Goal: Task Accomplishment & Management: Manage account settings

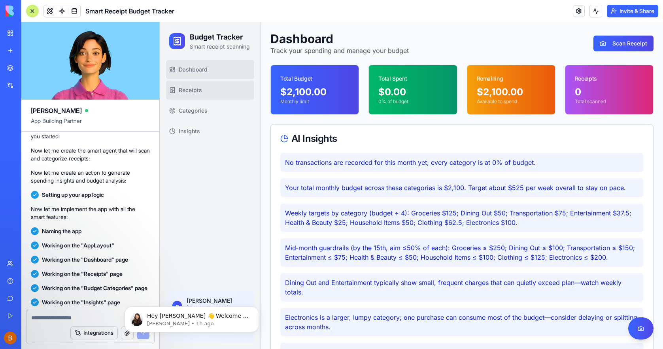
click at [208, 96] on link "Receipts" at bounding box center [210, 90] width 88 height 19
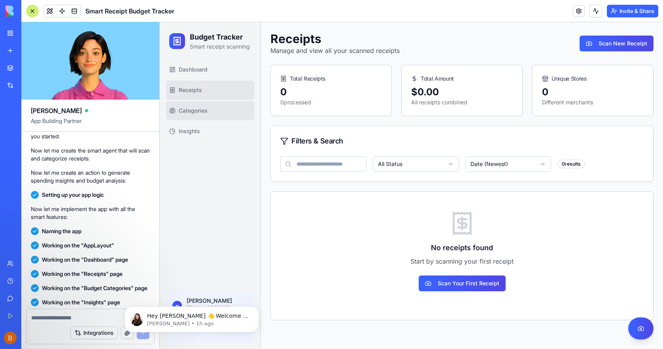
click at [205, 112] on span "Categories" at bounding box center [193, 111] width 29 height 8
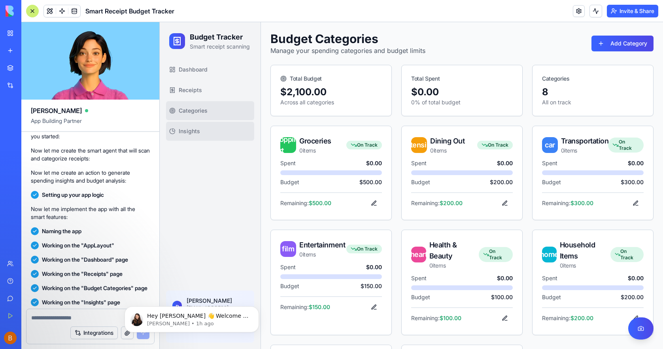
click at [197, 133] on span "Insights" at bounding box center [189, 131] width 21 height 8
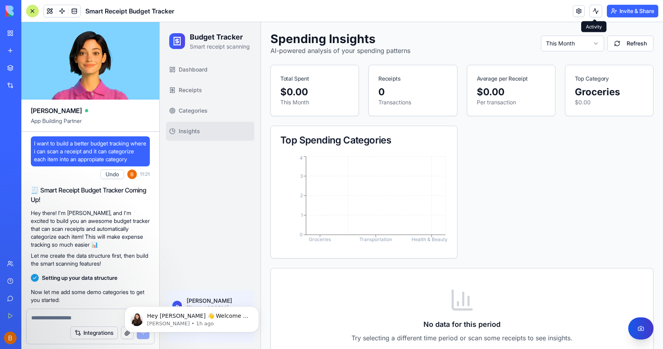
click at [641, 331] on button "Scan Receipt" at bounding box center [640, 328] width 25 height 22
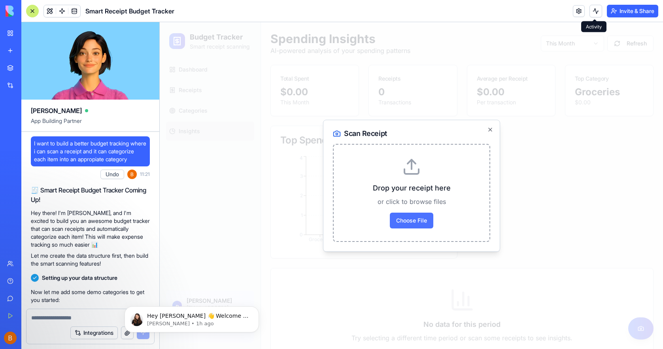
click at [415, 218] on span "Choose File" at bounding box center [411, 221] width 43 height 16
click at [160, 22] on input "Choose File" at bounding box center [160, 22] width 0 height 0
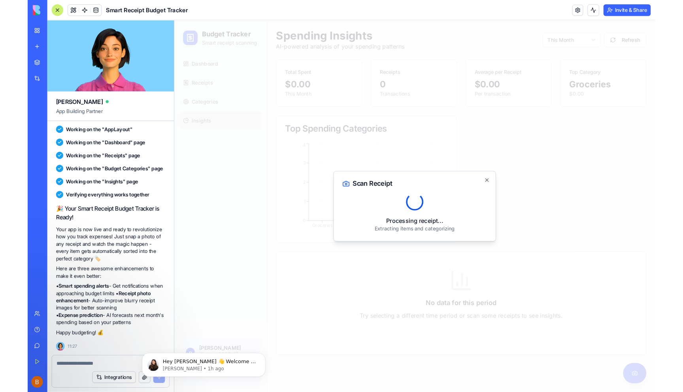
scroll to position [327, 0]
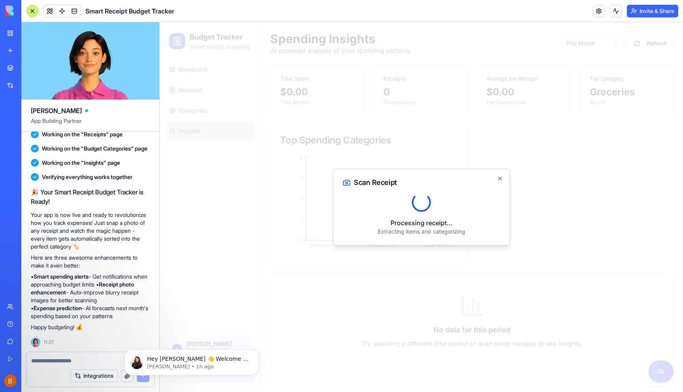
click at [381, 209] on div "Processing receipt... Extracting items and categorizing" at bounding box center [421, 214] width 157 height 43
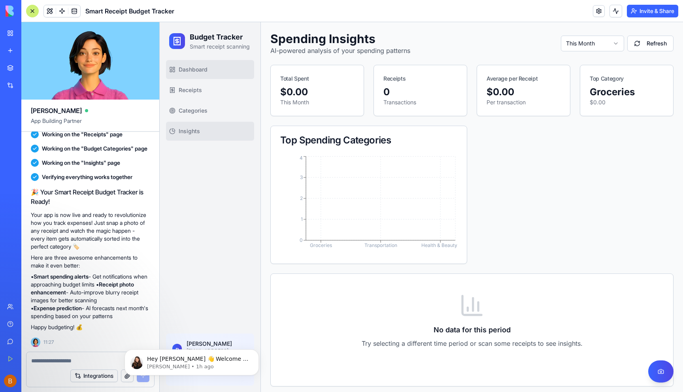
click at [205, 78] on link "Dashboard" at bounding box center [210, 69] width 88 height 19
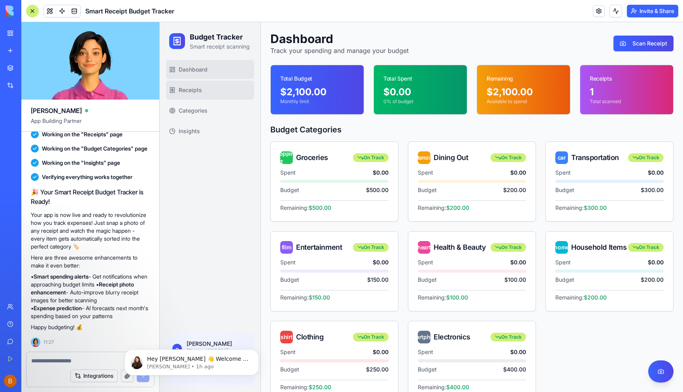
click at [196, 91] on span "Receipts" at bounding box center [190, 90] width 23 height 8
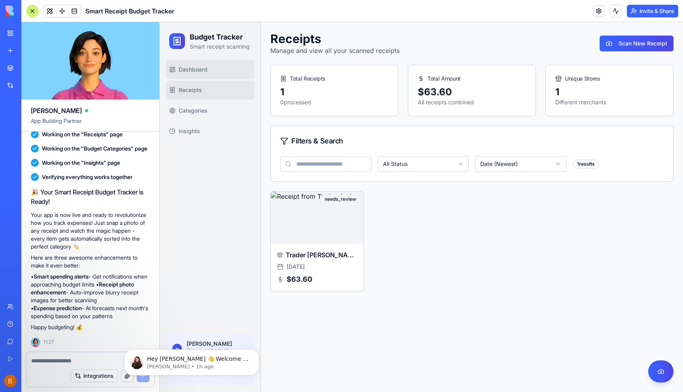
click at [207, 70] on span "Dashboard" at bounding box center [193, 70] width 29 height 8
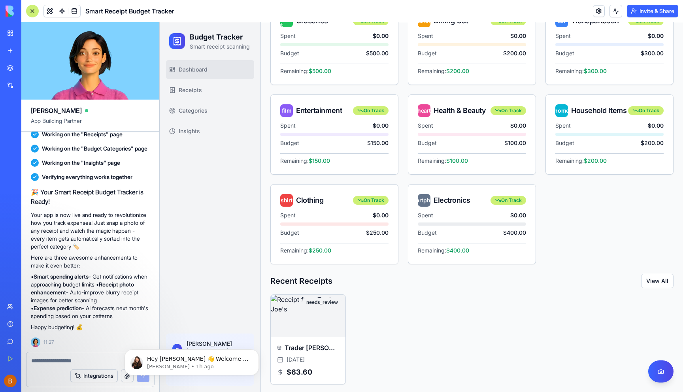
scroll to position [139, 0]
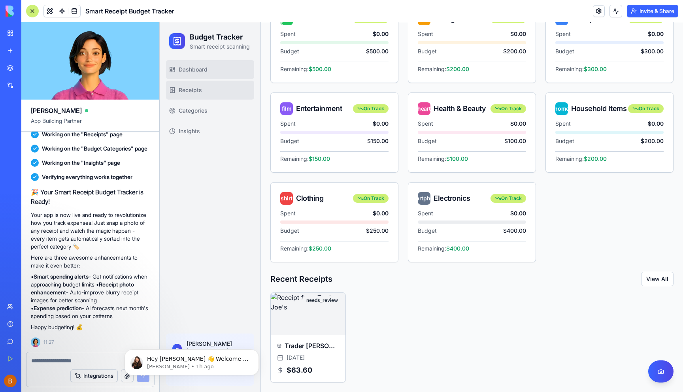
click at [216, 96] on link "Receipts" at bounding box center [210, 90] width 88 height 19
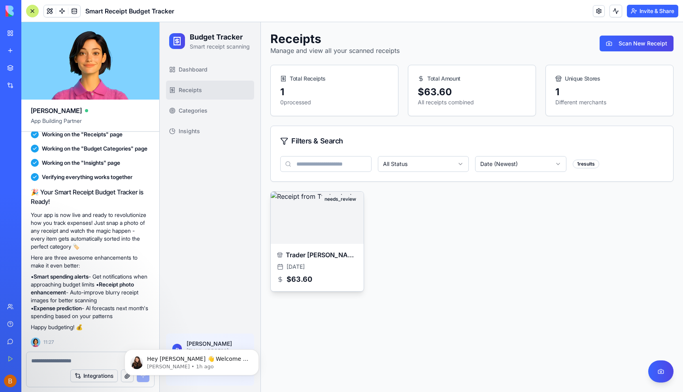
click at [294, 238] on img at bounding box center [317, 218] width 93 height 52
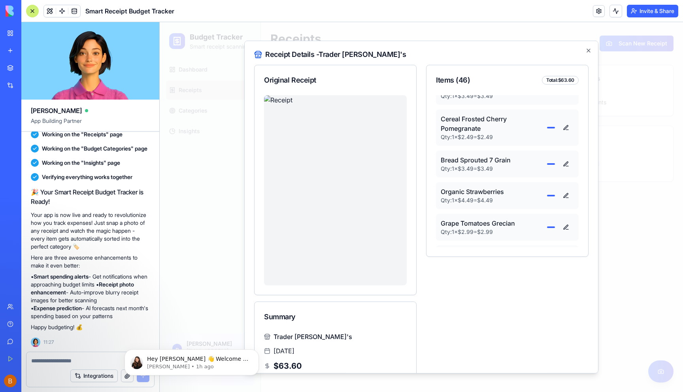
scroll to position [18, 0]
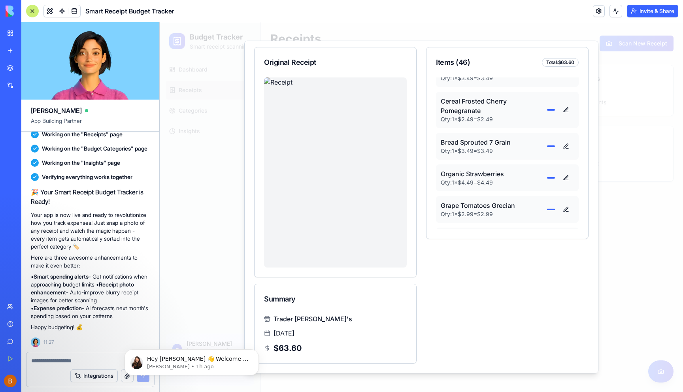
click at [469, 264] on div "Choc Bar Mini Milk Rice 3 pack" at bounding box center [494, 268] width 106 height 9
click at [569, 266] on button at bounding box center [566, 273] width 16 height 14
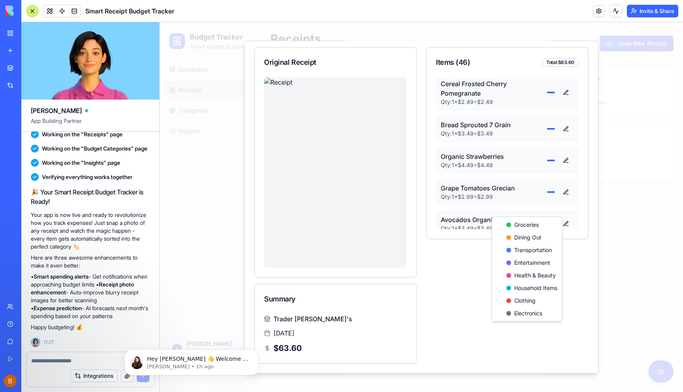
click at [515, 211] on body "Budget Tracker Smart receipt scanning Dashboard Receipts Categories Insights B …" at bounding box center [421, 207] width 523 height 370
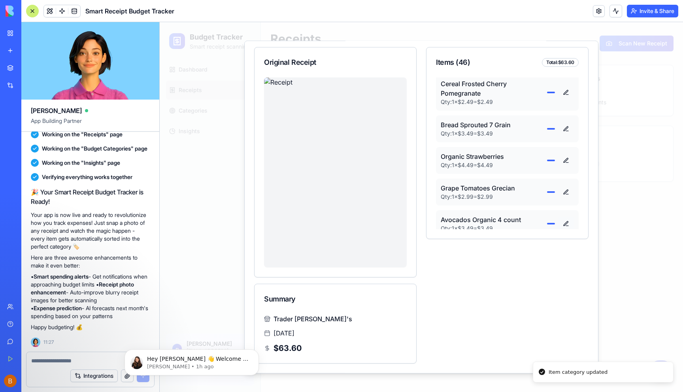
click at [566, 217] on button at bounding box center [566, 224] width 16 height 14
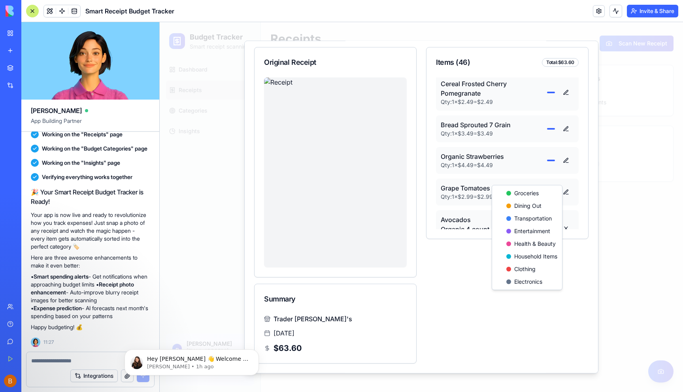
click at [541, 179] on body "Budget Tracker Smart receipt scanning Dashboard Receipts Categories Insights B …" at bounding box center [421, 207] width 523 height 370
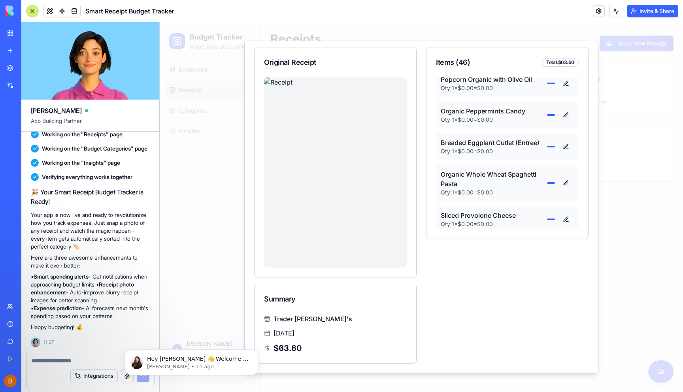
scroll to position [0, 0]
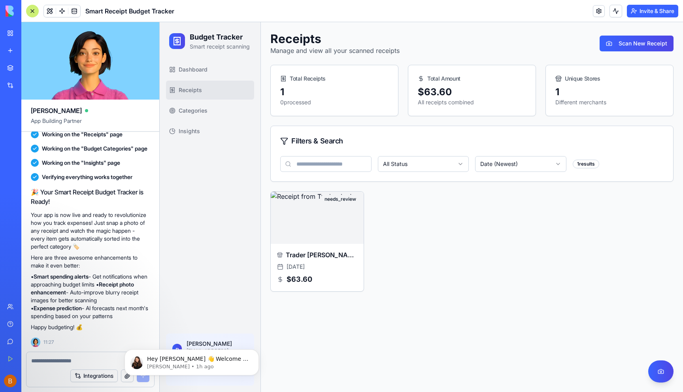
click at [565, 91] on div "1" at bounding box center [609, 92] width 108 height 13
click at [191, 113] on span "Categories" at bounding box center [193, 111] width 29 height 8
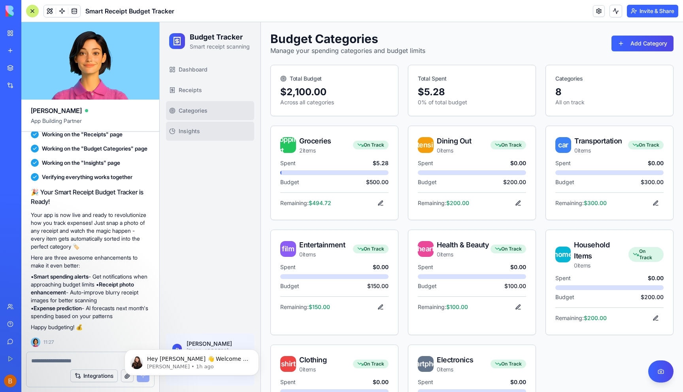
click at [190, 128] on span "Insights" at bounding box center [189, 131] width 21 height 8
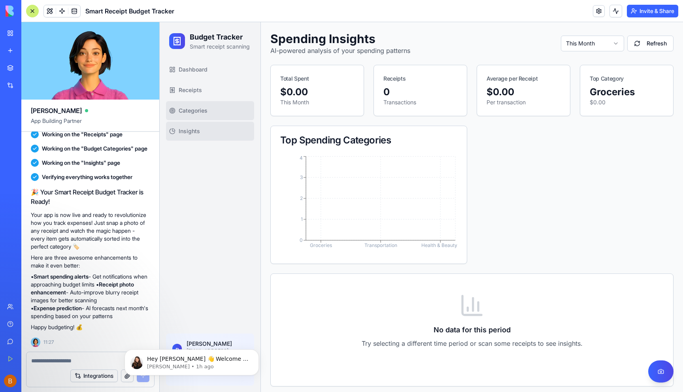
click at [198, 106] on link "Categories" at bounding box center [210, 110] width 88 height 19
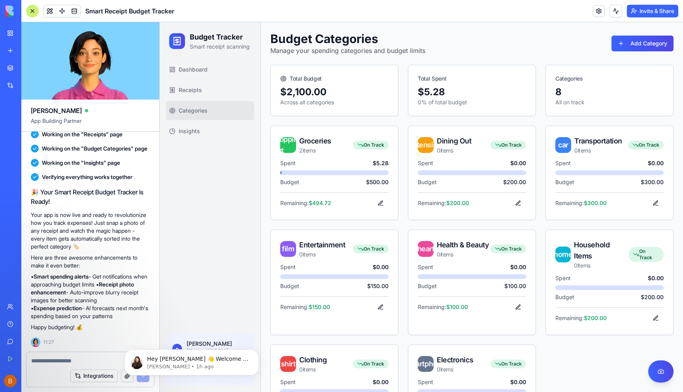
click at [41, 348] on textarea at bounding box center [90, 361] width 118 height 8
type textarea "**********"
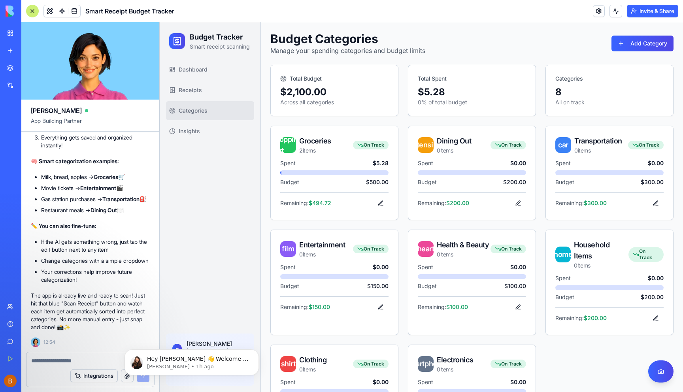
scroll to position [700, 0]
click at [214, 111] on link "Categories" at bounding box center [210, 110] width 88 height 19
click at [202, 94] on link "Receipts" at bounding box center [210, 90] width 88 height 19
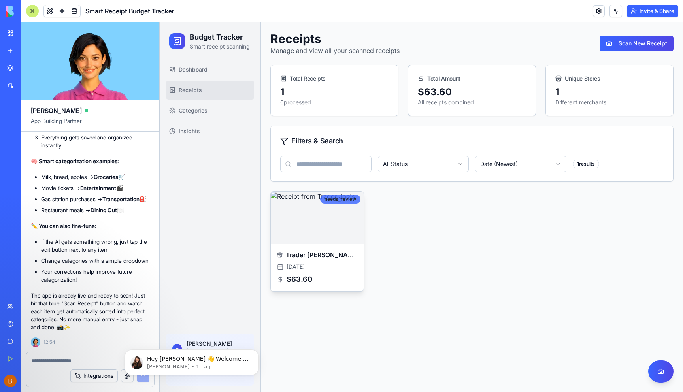
click at [334, 200] on div "needs_review" at bounding box center [340, 199] width 40 height 9
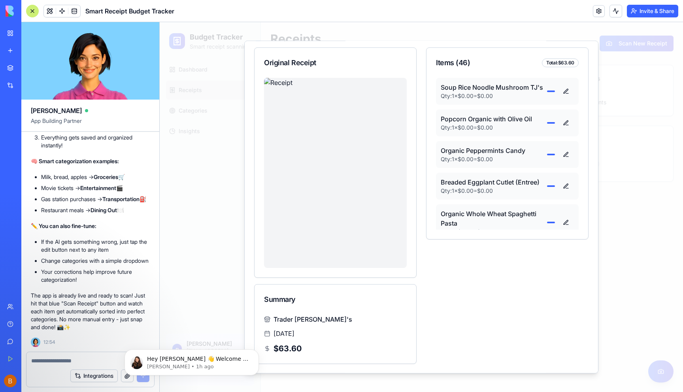
scroll to position [18, 0]
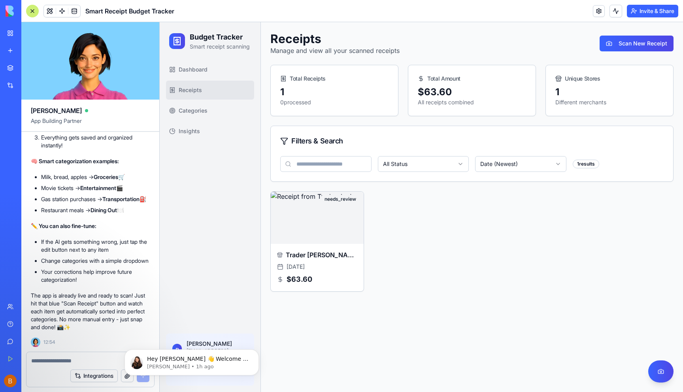
click at [45, 348] on textarea at bounding box center [90, 361] width 118 height 8
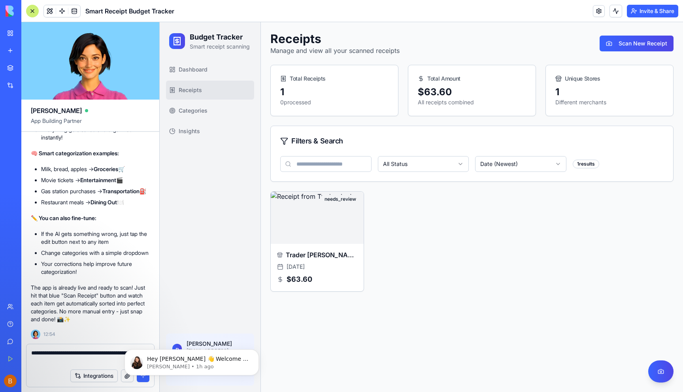
type textarea "**********"
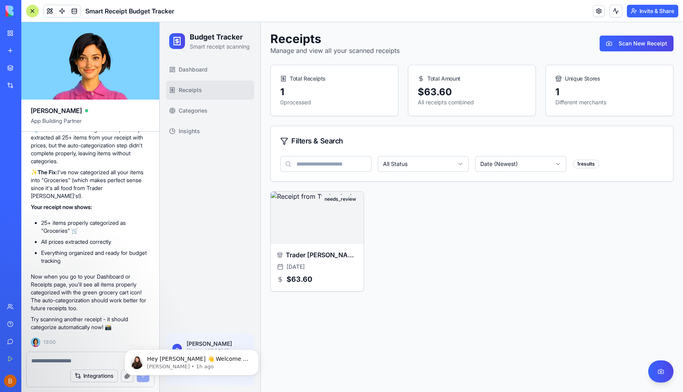
scroll to position [1151, 0]
click at [346, 264] on div "[DATE]" at bounding box center [317, 267] width 80 height 8
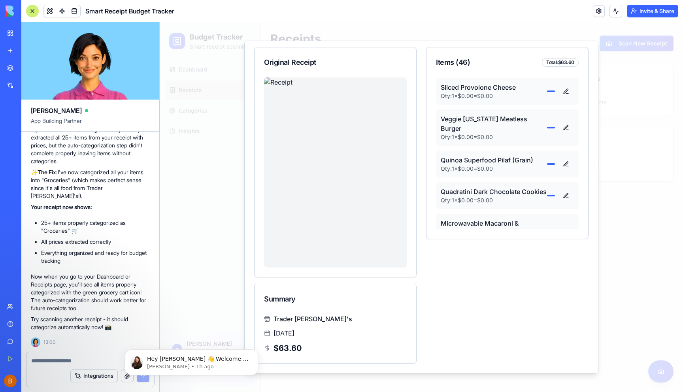
scroll to position [0, 0]
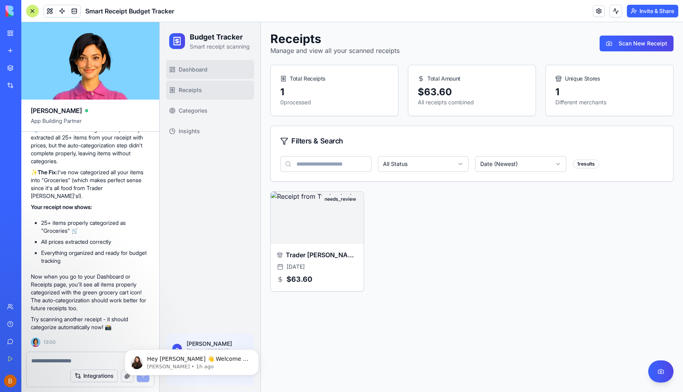
click at [193, 69] on span "Dashboard" at bounding box center [193, 70] width 29 height 8
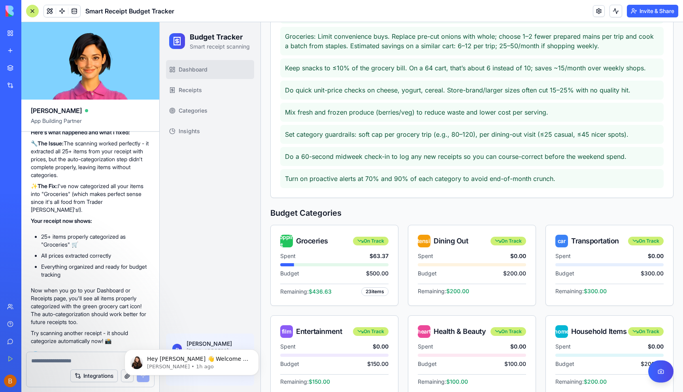
scroll to position [418, 0]
click at [74, 348] on textarea at bounding box center [90, 361] width 118 height 8
type textarea "**********"
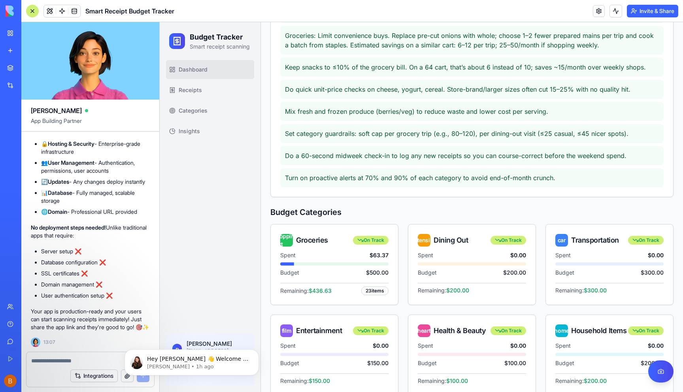
scroll to position [1610, 0]
click at [653, 8] on button "Invite & Share" at bounding box center [652, 11] width 51 height 13
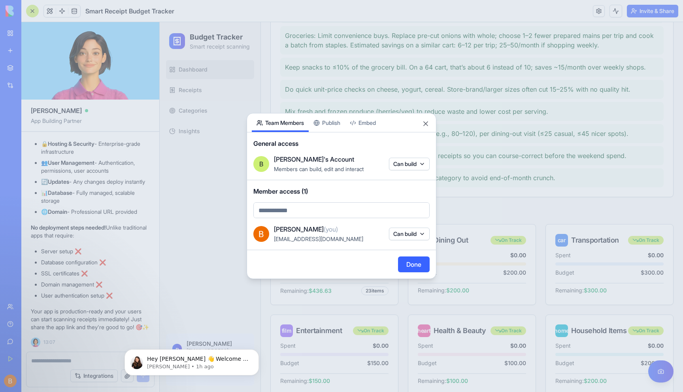
click at [329, 125] on div "Share App Team Members Publish Embed General access B [PERSON_NAME]'s Account M…" at bounding box center [342, 196] width 190 height 166
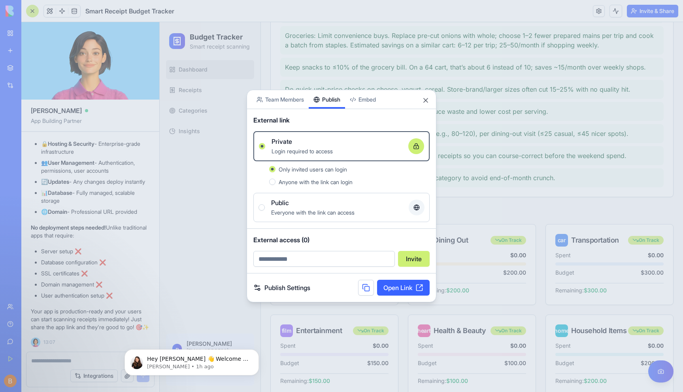
click at [313, 180] on span "Anyone with the link can login" at bounding box center [316, 182] width 74 height 7
click at [275, 180] on button "Anyone with the link can login" at bounding box center [272, 182] width 6 height 6
click at [331, 143] on div "Private" at bounding box center [336, 141] width 130 height 9
click at [265, 143] on button "Private Login required to access" at bounding box center [262, 146] width 6 height 6
click at [317, 209] on span "Everyone with the link can access" at bounding box center [312, 212] width 83 height 7
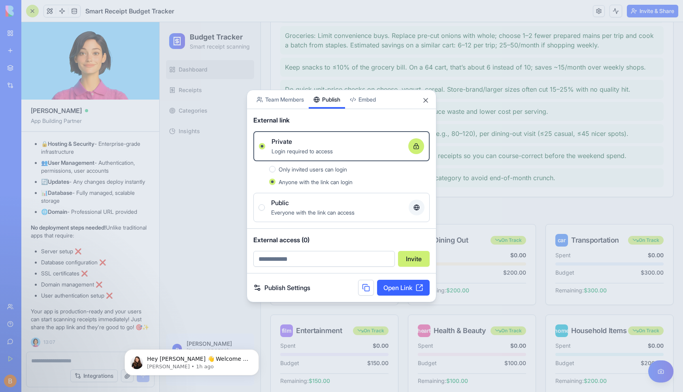
click at [265, 209] on button "Public Everyone with the link can access" at bounding box center [261, 207] width 6 height 6
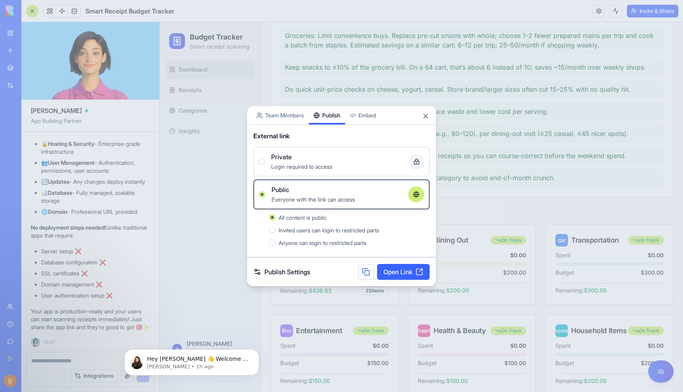
click at [401, 274] on link "Open Link" at bounding box center [403, 272] width 53 height 16
